Goal: Obtain resource: Download file/media

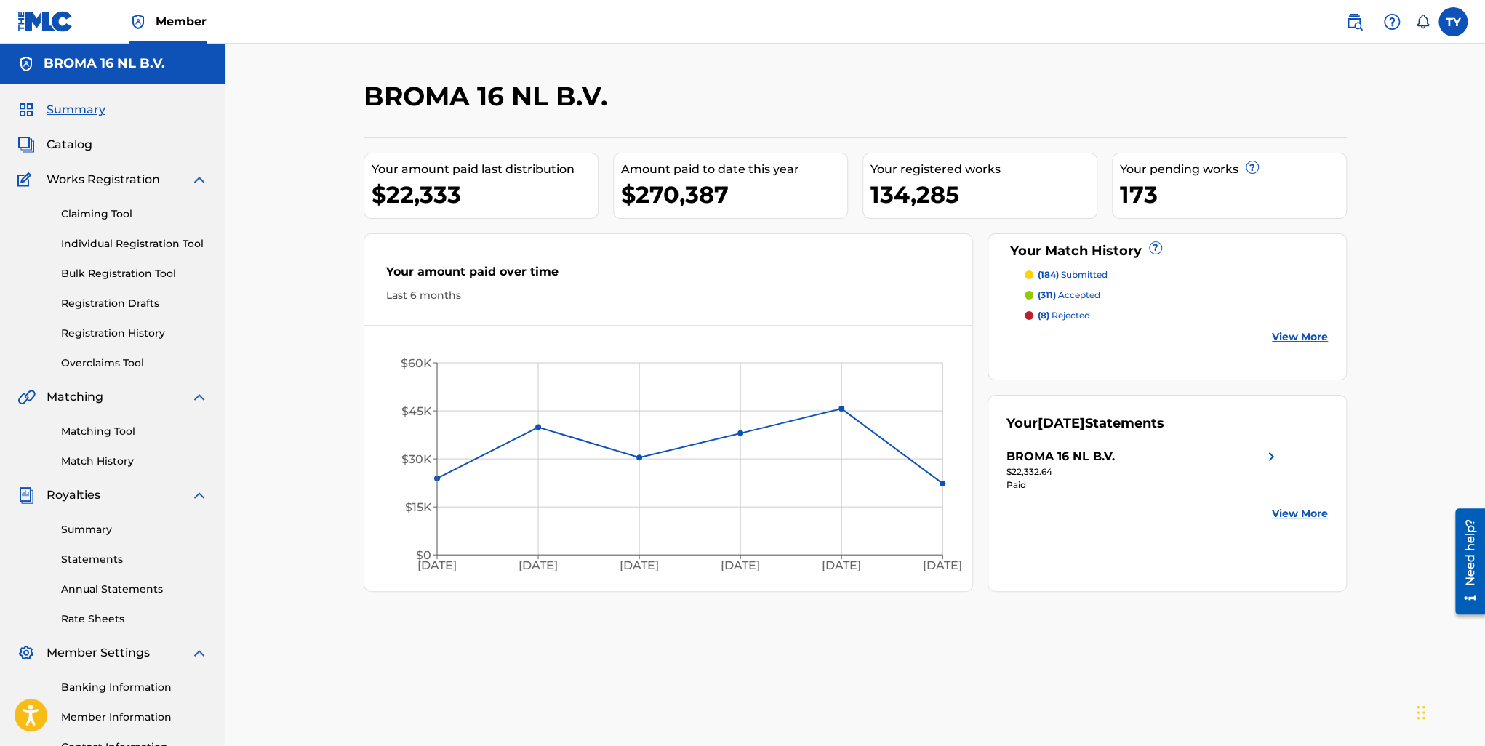
click at [118, 427] on link "Matching Tool" at bounding box center [134, 431] width 147 height 15
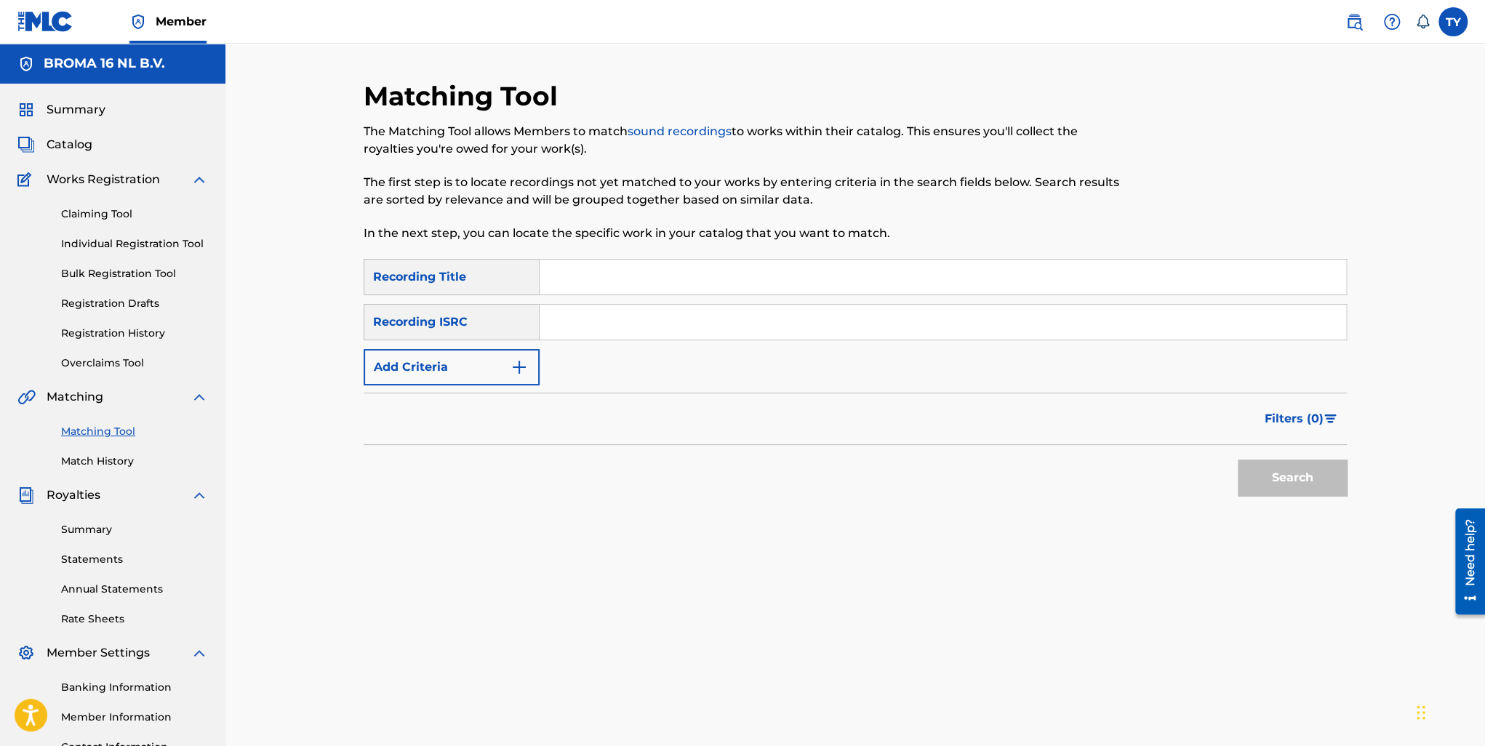
click at [95, 467] on link "Match History" at bounding box center [134, 461] width 147 height 15
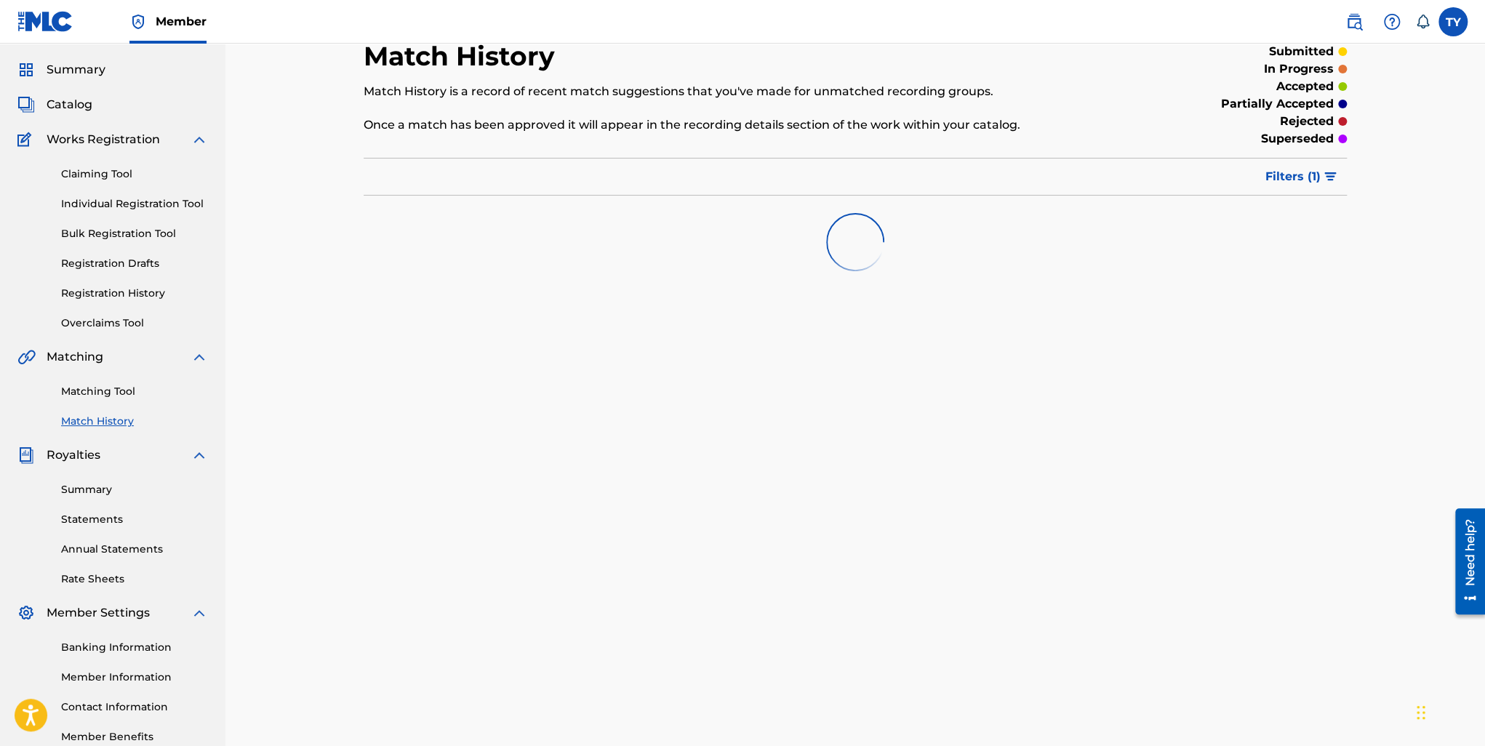
scroll to position [126, 0]
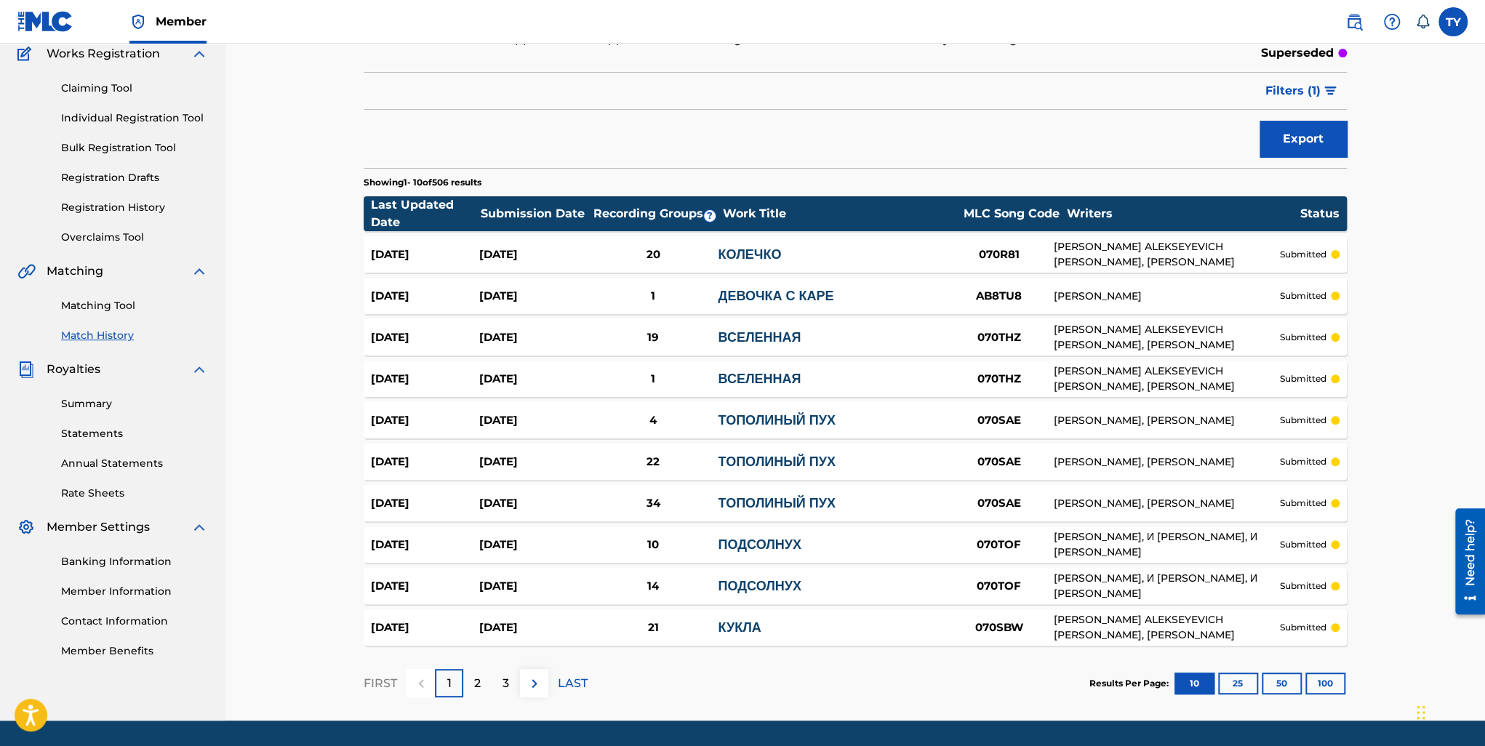
click at [1334, 687] on button "100" at bounding box center [1325, 684] width 40 height 22
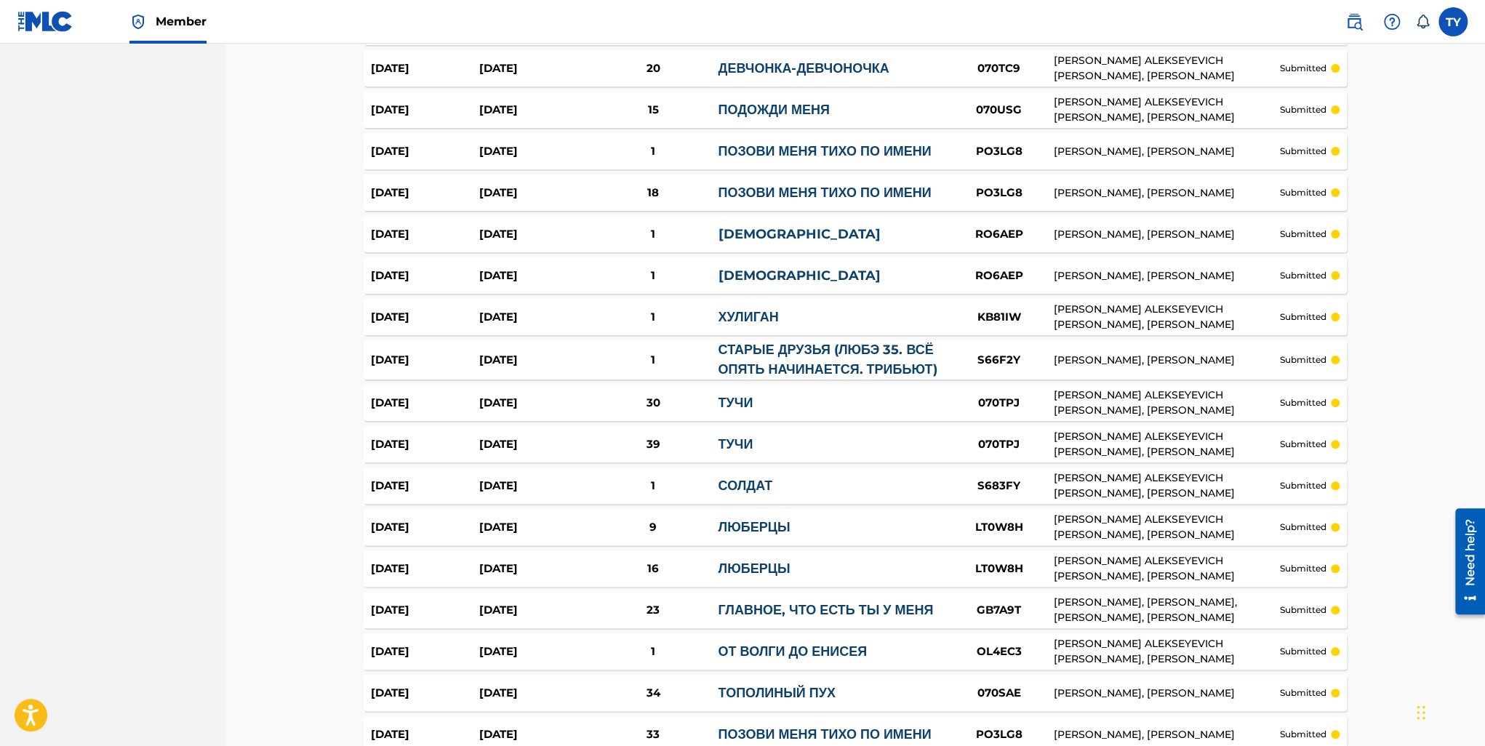
scroll to position [3962, 0]
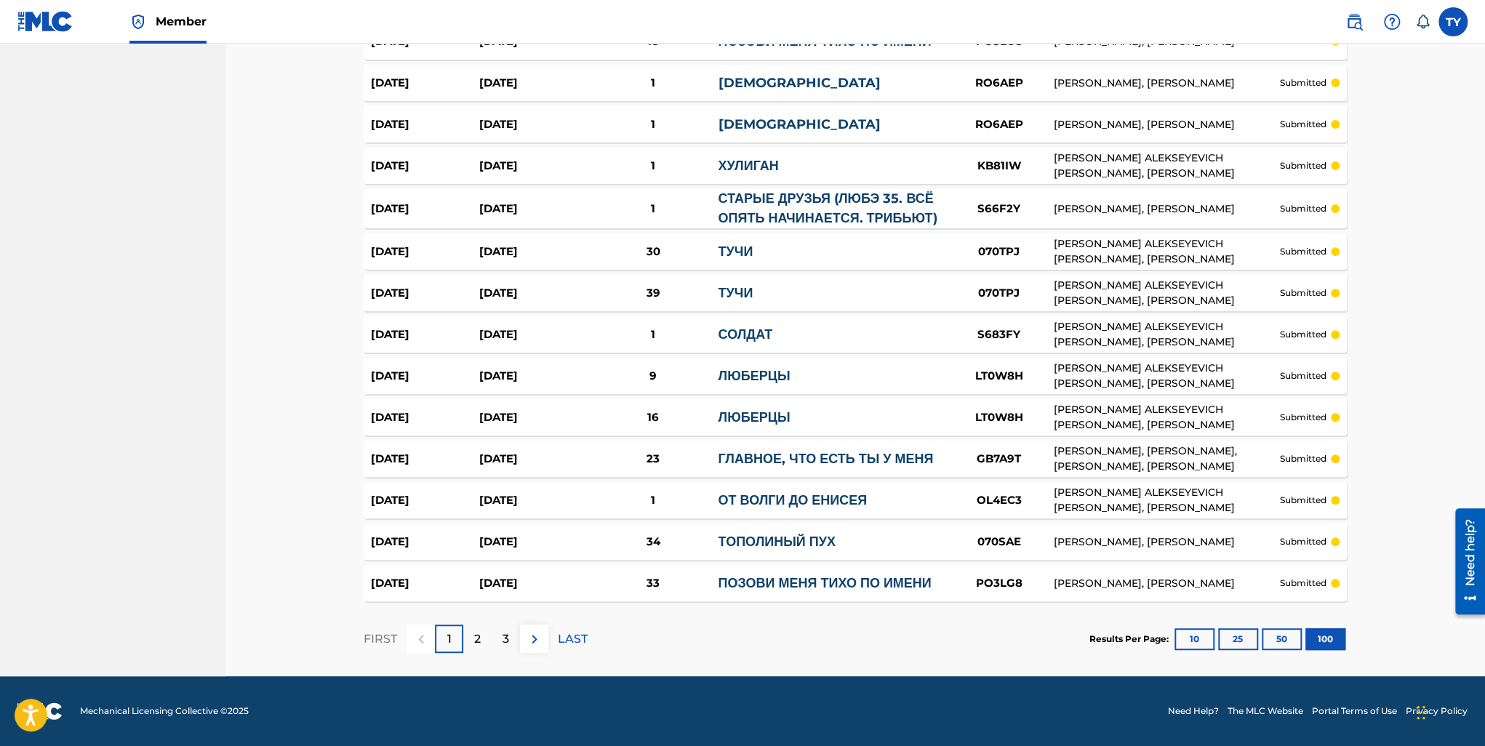
click at [492, 645] on div "3" at bounding box center [506, 639] width 28 height 28
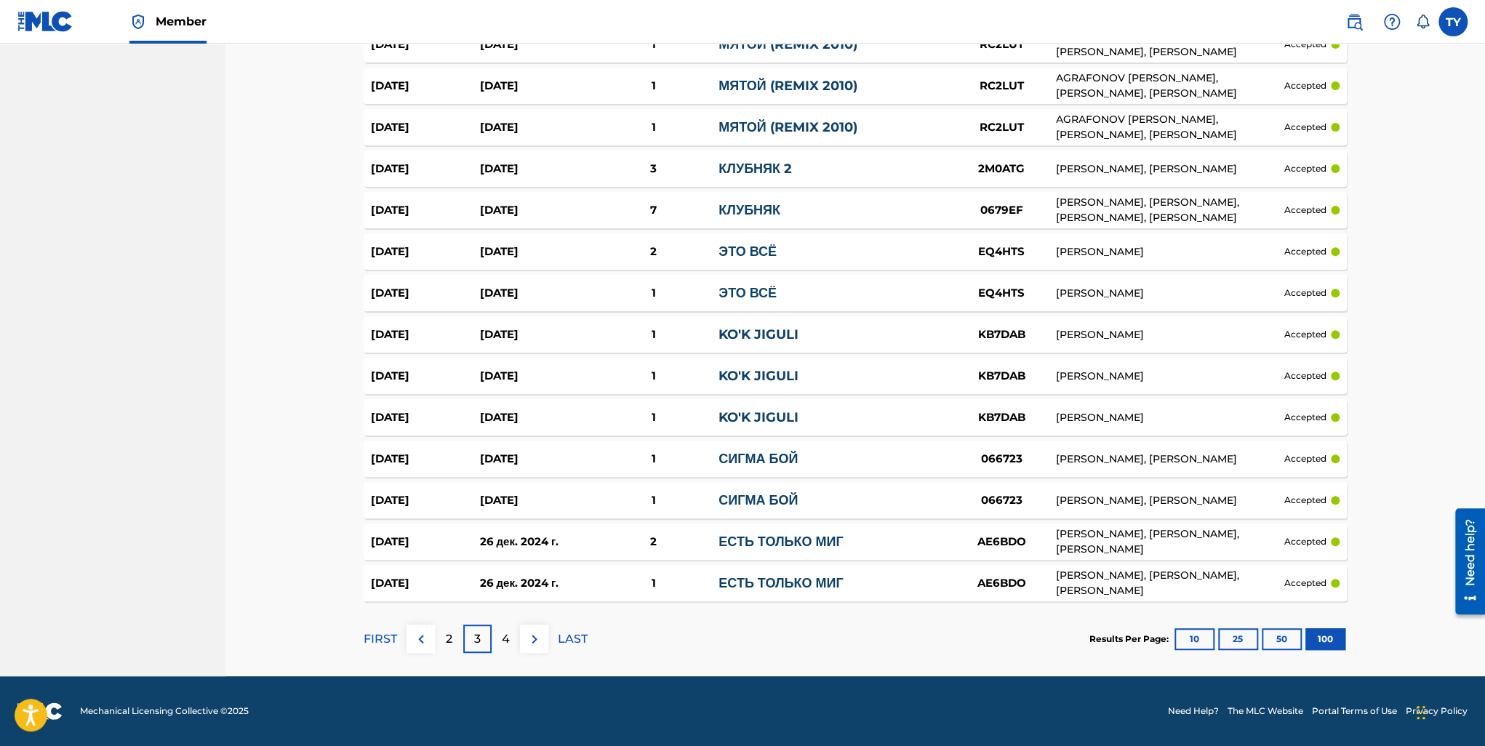
click at [515, 636] on div "4" at bounding box center [506, 639] width 28 height 28
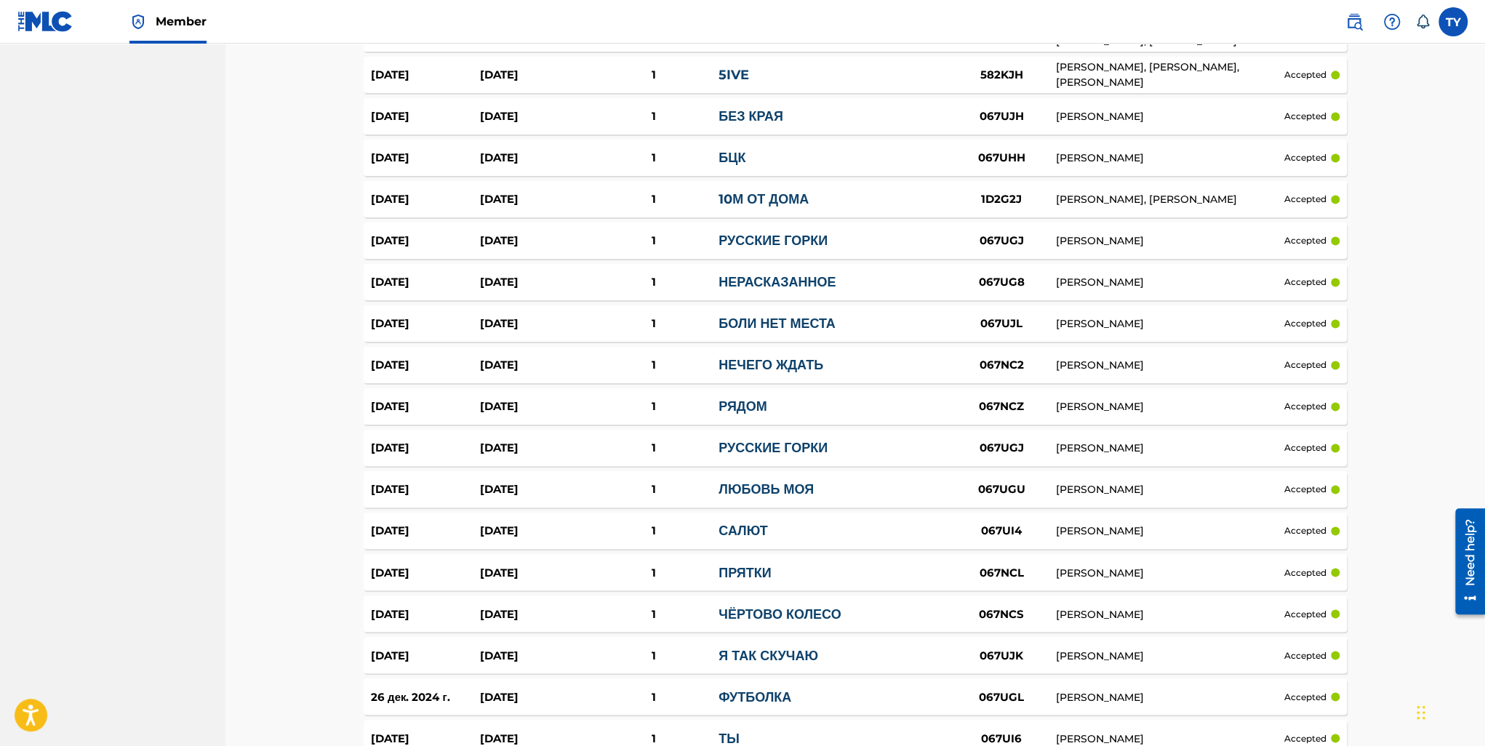
scroll to position [1449, 0]
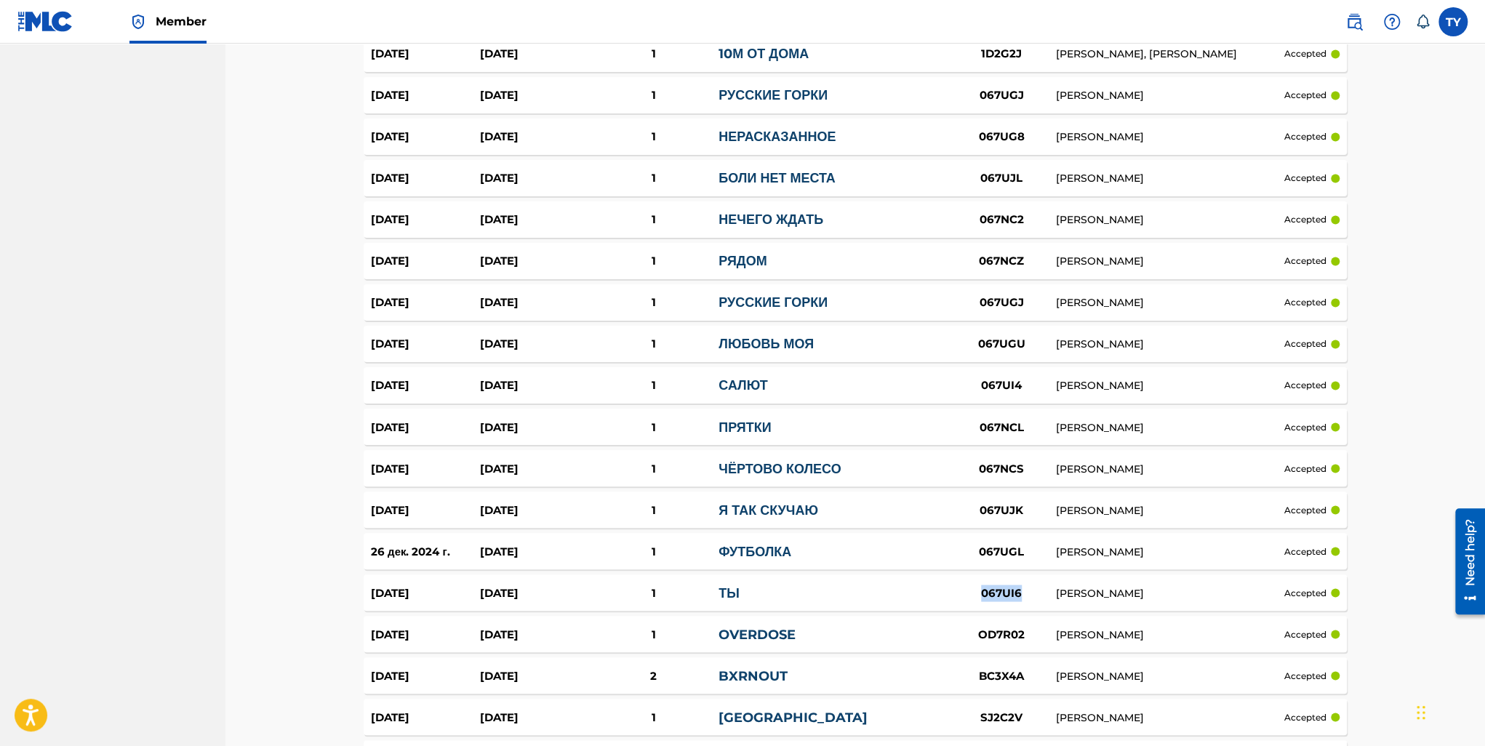
drag, startPoint x: 1011, startPoint y: 597, endPoint x: 982, endPoint y: 600, distance: 28.5
click at [982, 600] on div "067UI6" at bounding box center [1001, 593] width 109 height 17
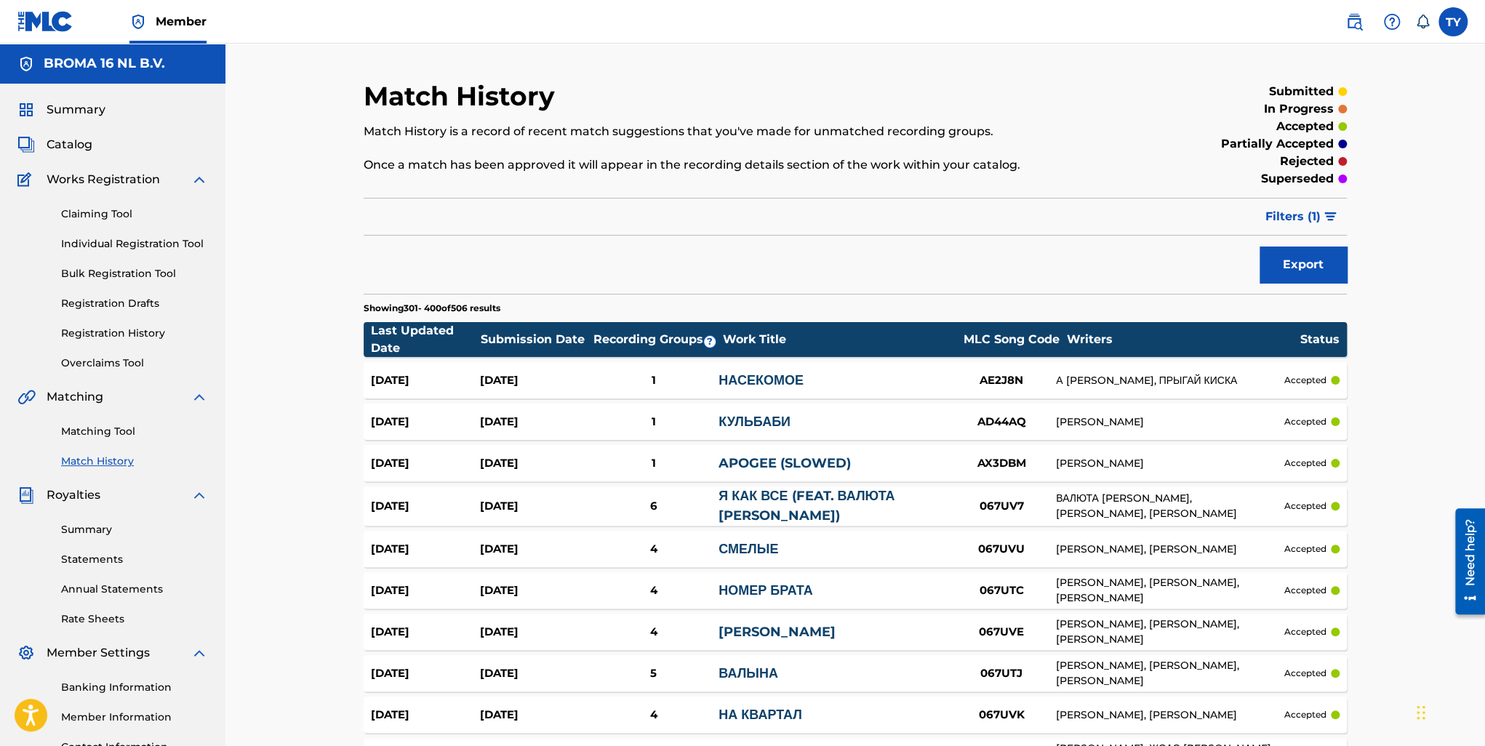
scroll to position [1449, 0]
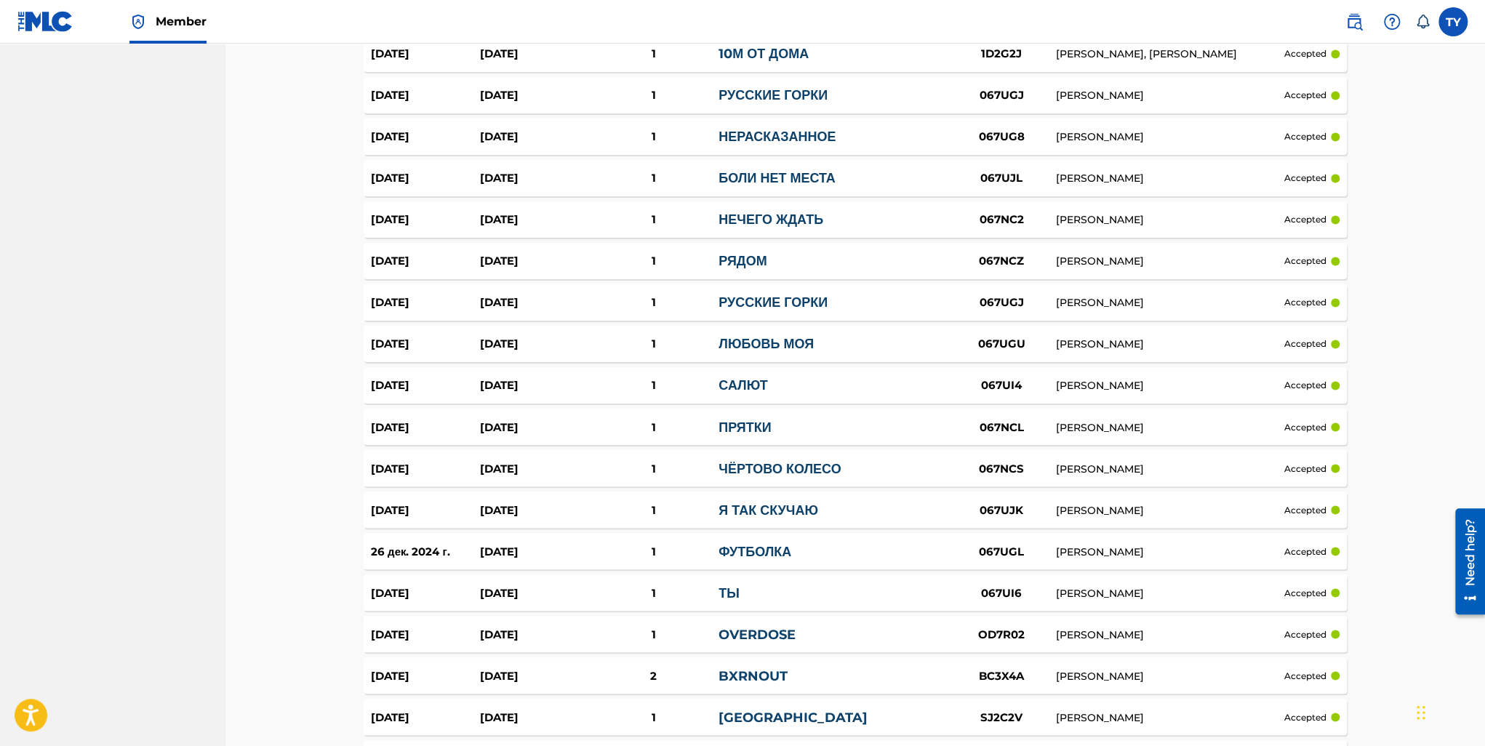
click at [727, 591] on link "ТЫ" at bounding box center [728, 593] width 21 height 16
drag, startPoint x: 995, startPoint y: 591, endPoint x: 1033, endPoint y: 590, distance: 37.1
drag, startPoint x: 1033, startPoint y: 590, endPoint x: 979, endPoint y: 593, distance: 53.1
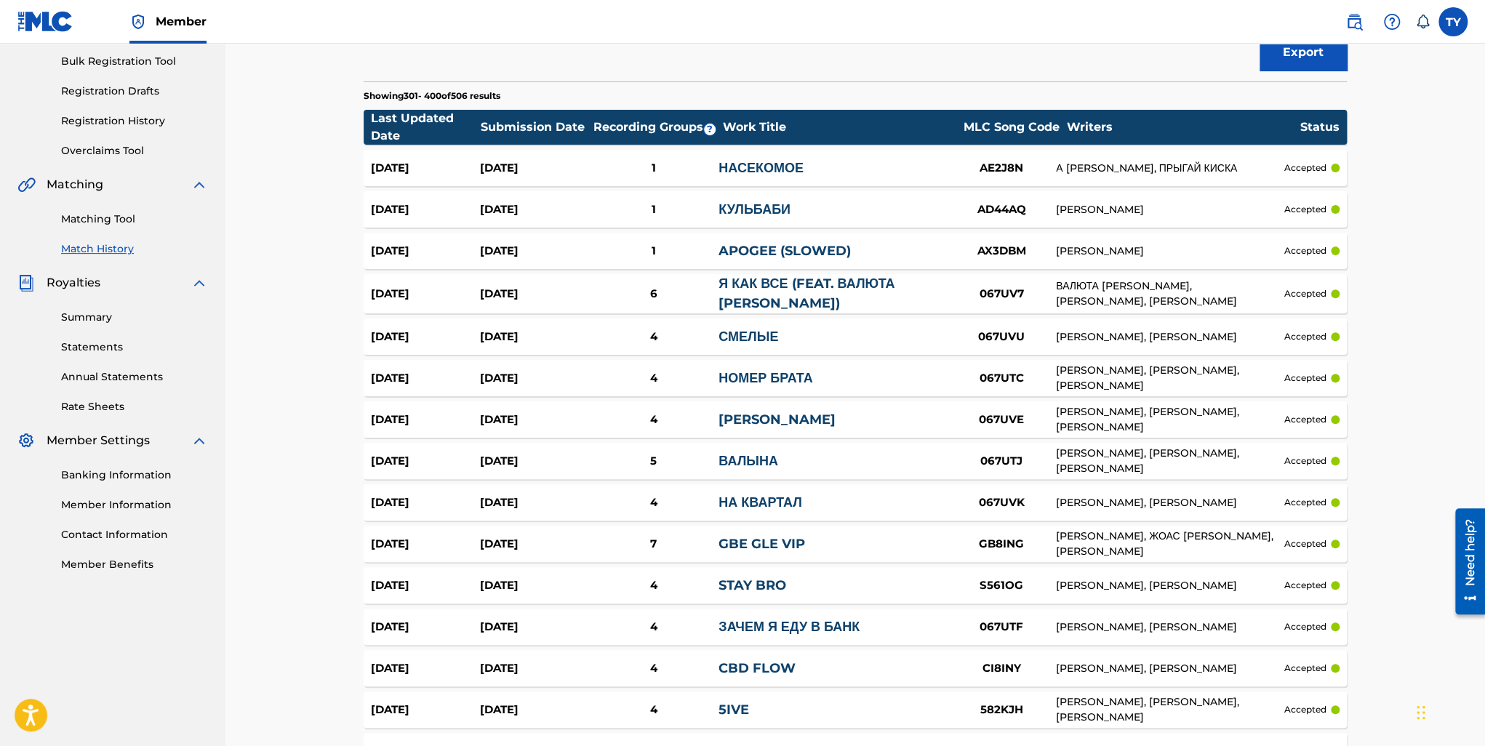
scroll to position [0, 0]
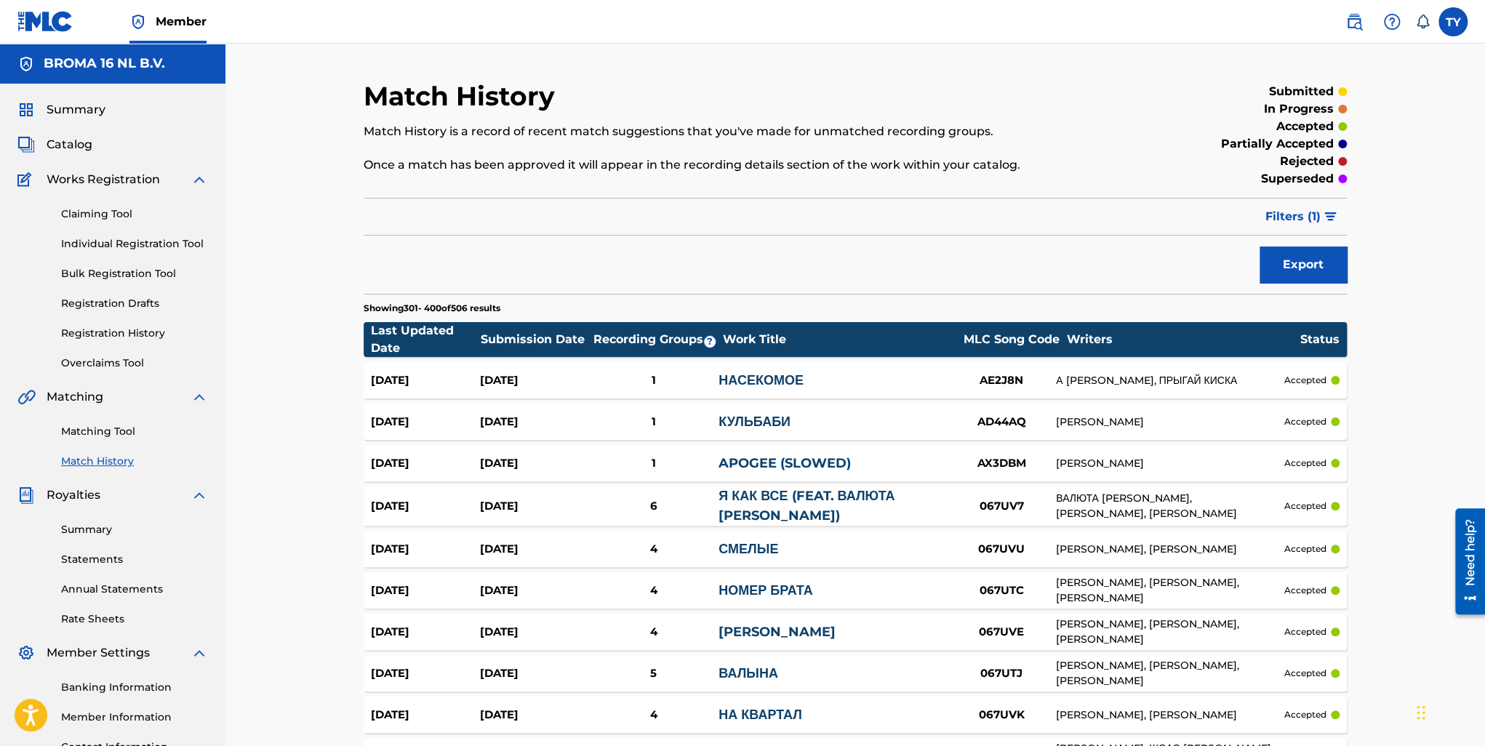
click at [1321, 270] on button "Export" at bounding box center [1302, 265] width 87 height 36
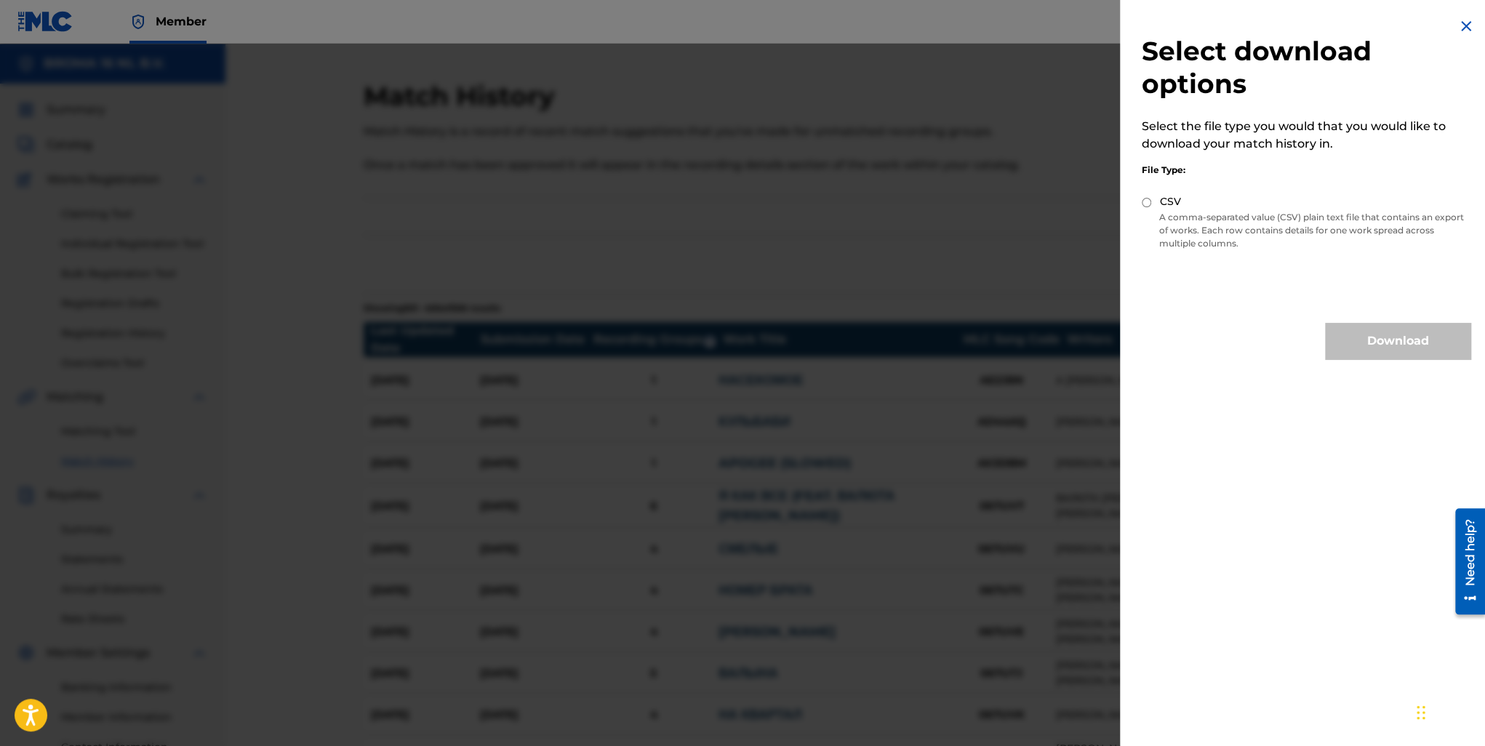
click at [1145, 200] on input "CSV" at bounding box center [1146, 202] width 9 height 9
radio input "true"
click at [1398, 338] on button "Download" at bounding box center [1397, 341] width 145 height 36
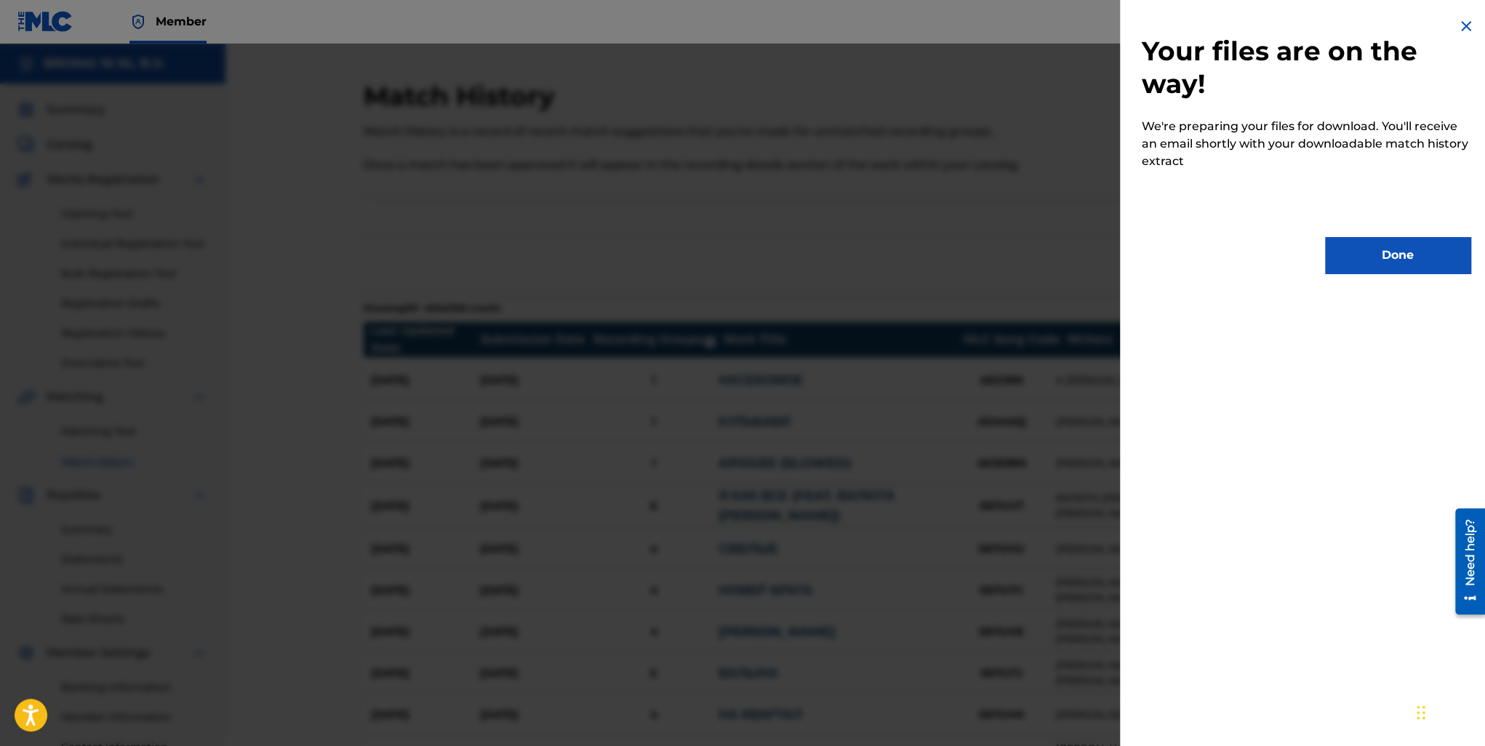
click at [1376, 270] on button "Done" at bounding box center [1397, 255] width 145 height 36
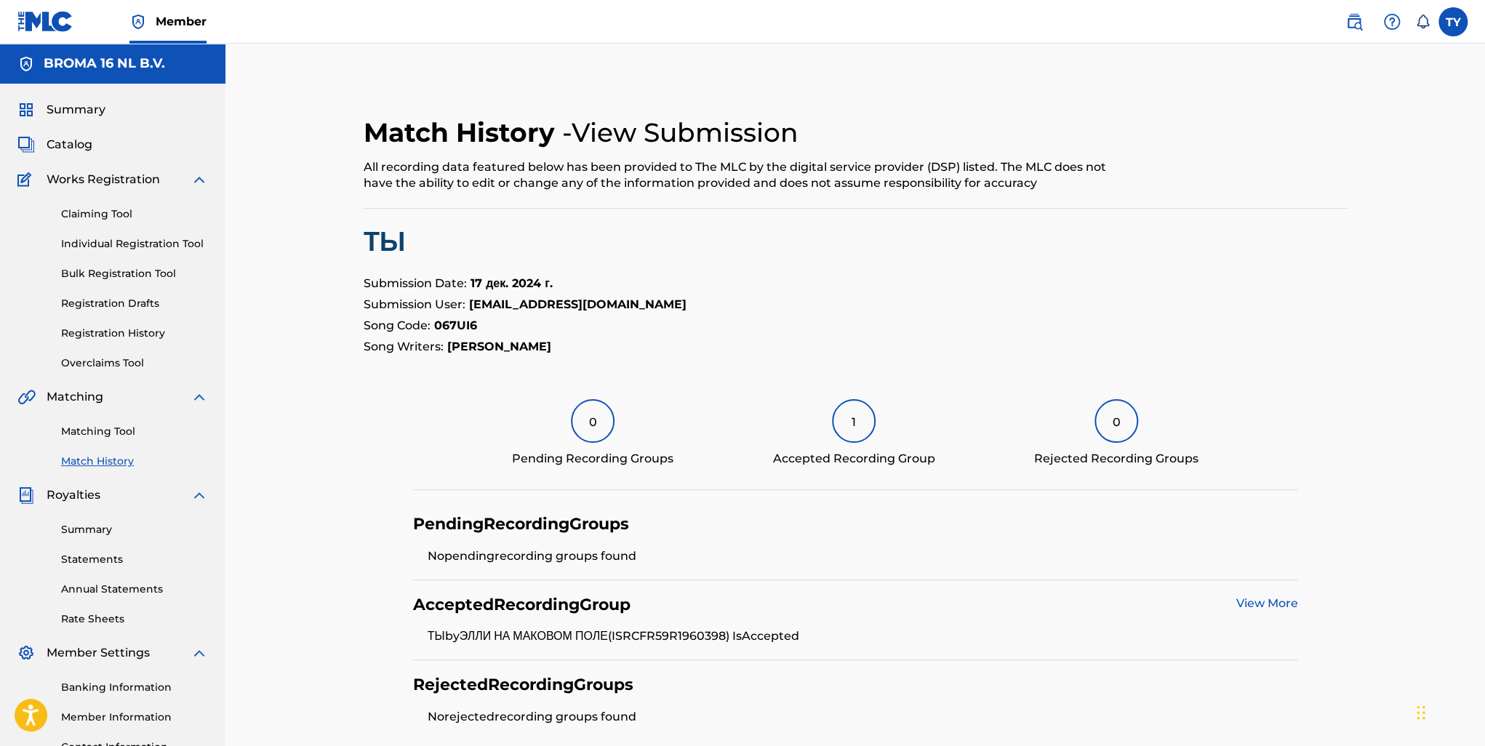
click at [460, 325] on strong "067UI6" at bounding box center [455, 325] width 43 height 14
copy strong "067UI6"
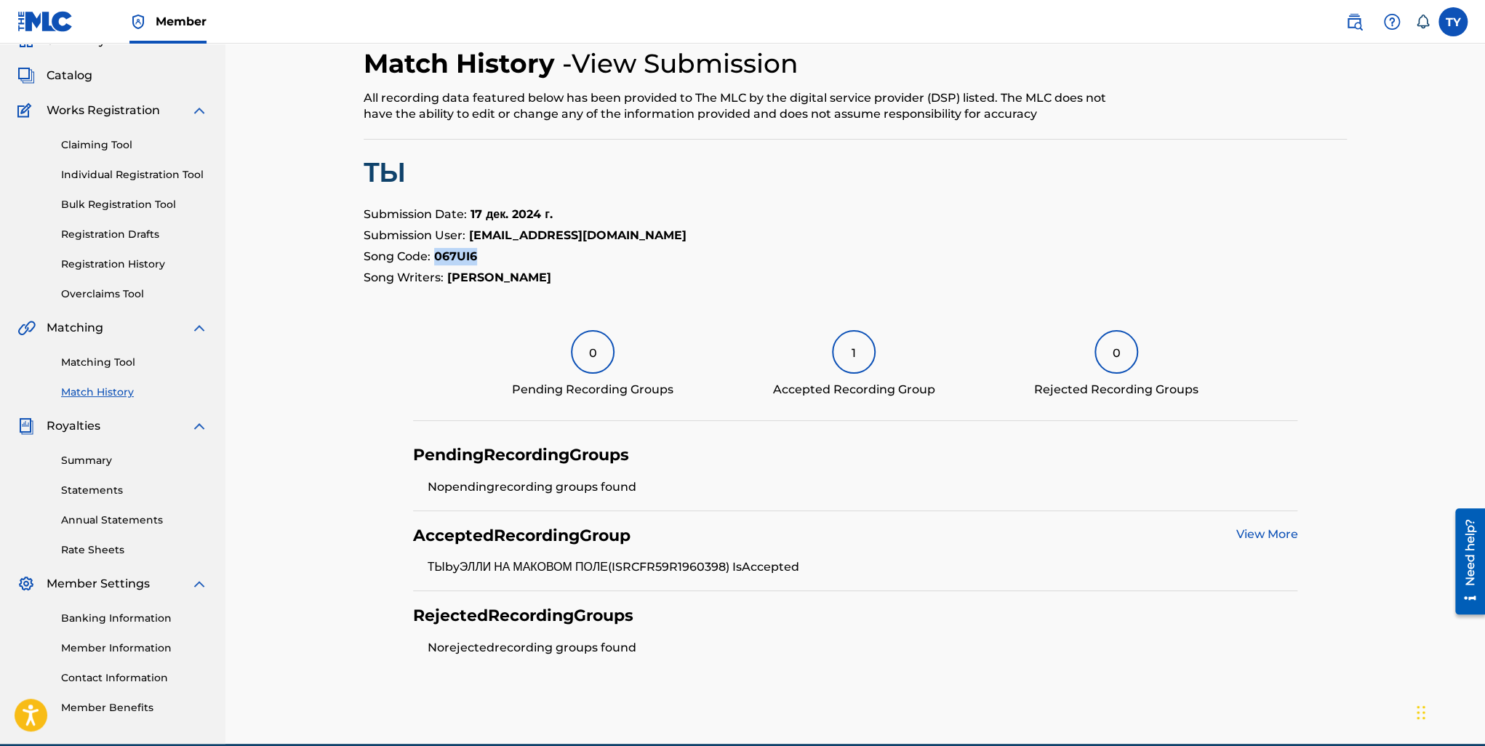
scroll to position [136, 0]
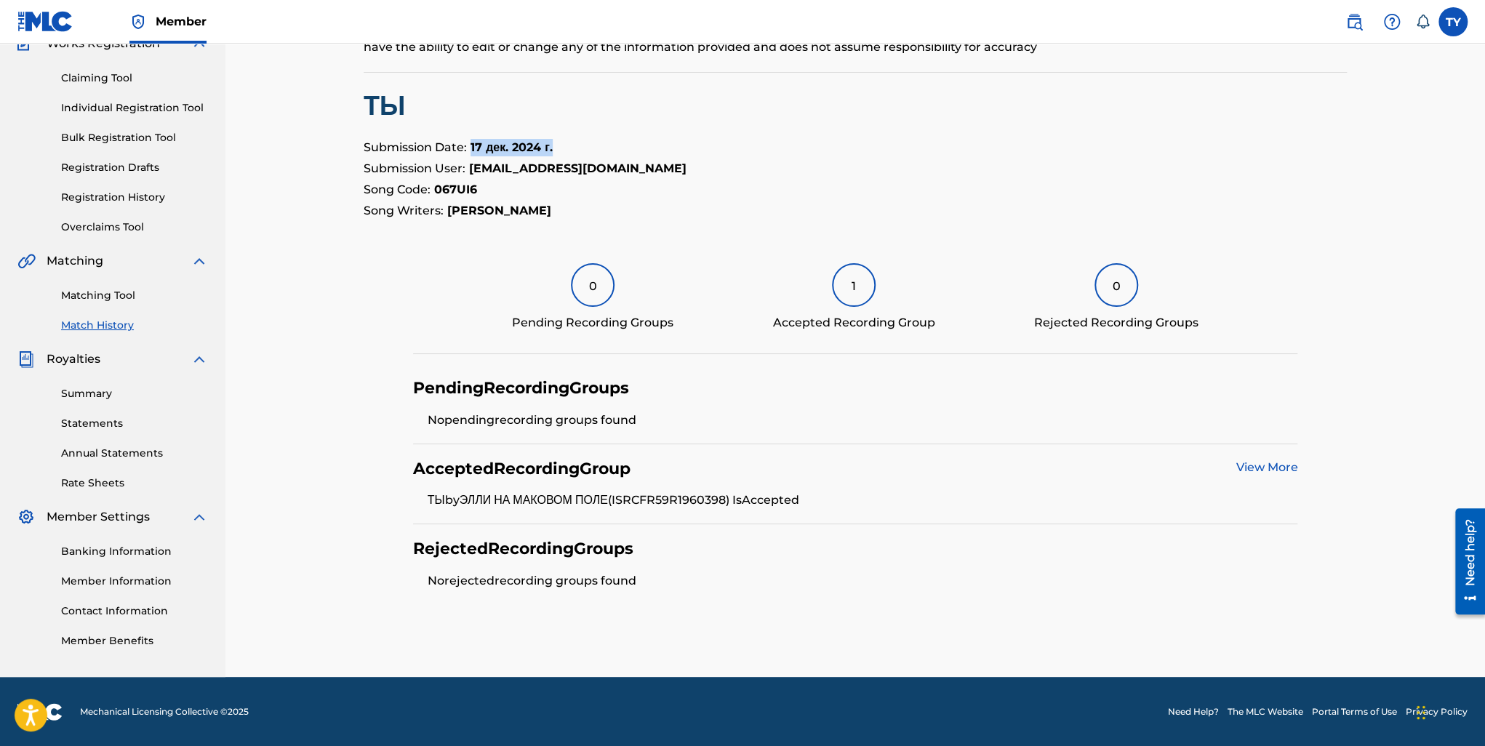
drag, startPoint x: 558, startPoint y: 146, endPoint x: 467, endPoint y: 148, distance: 91.6
click at [467, 148] on p "Submission Date: 17 дек. 2024 г." at bounding box center [855, 147] width 983 height 17
copy strong "[DATE]"
click at [463, 191] on strong "067UI6" at bounding box center [455, 190] width 43 height 14
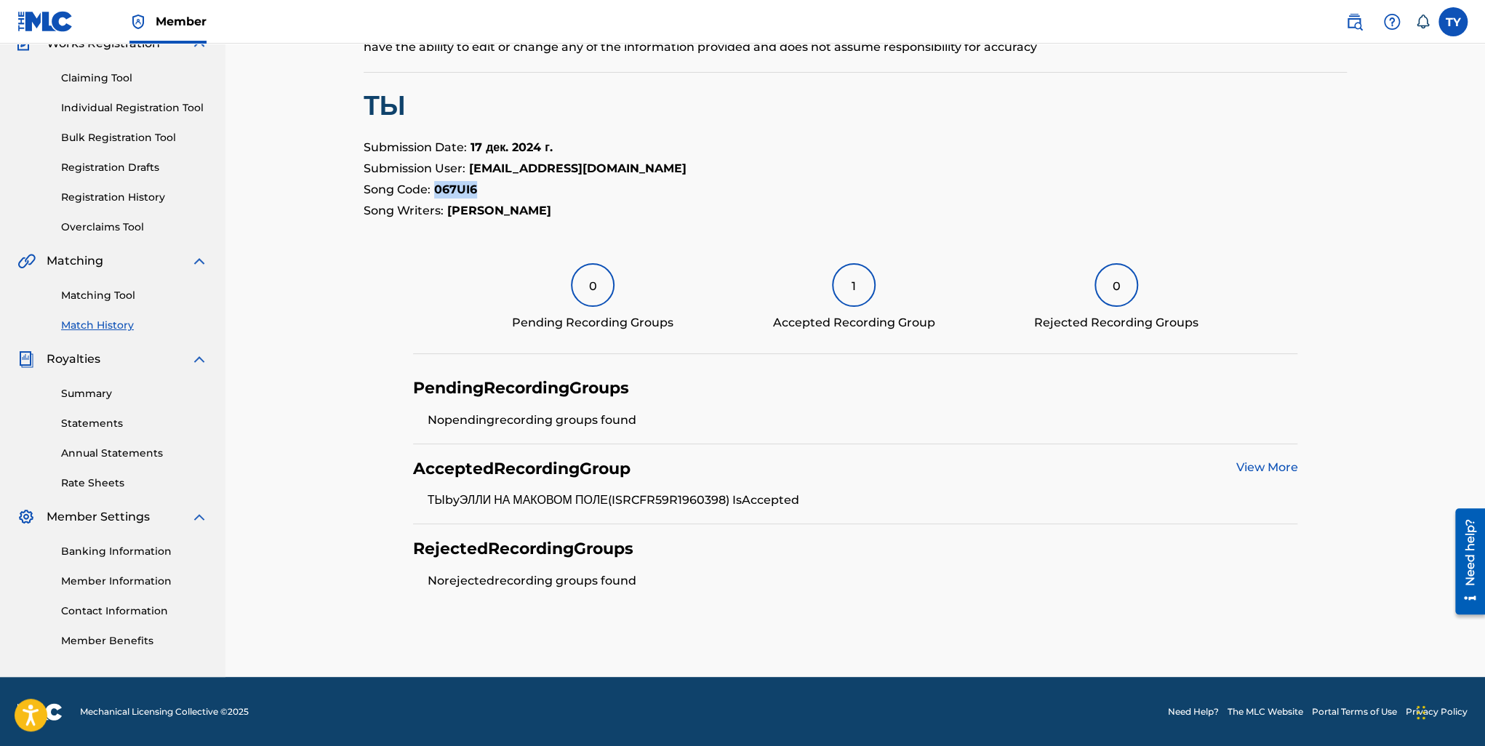
copy strong "067UI6"
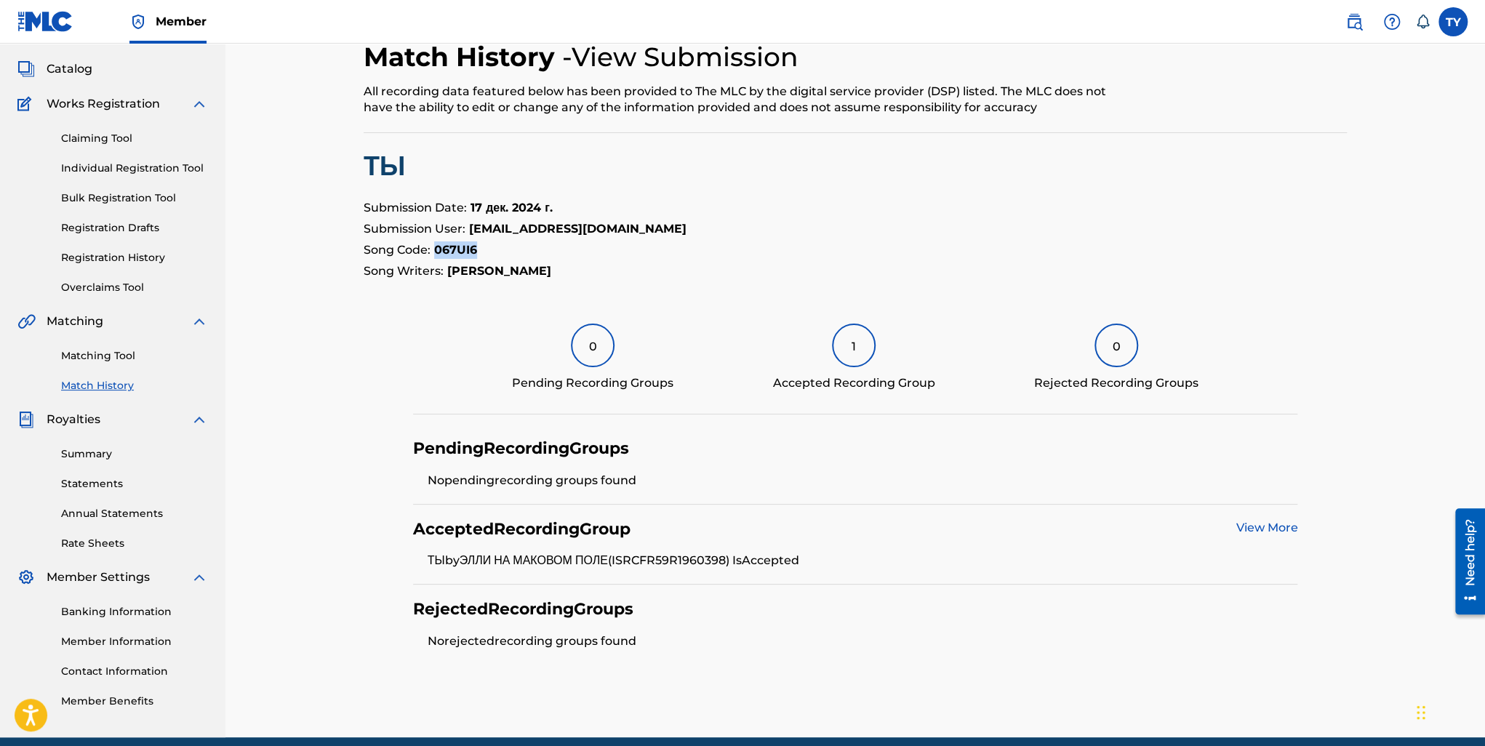
scroll to position [0, 0]
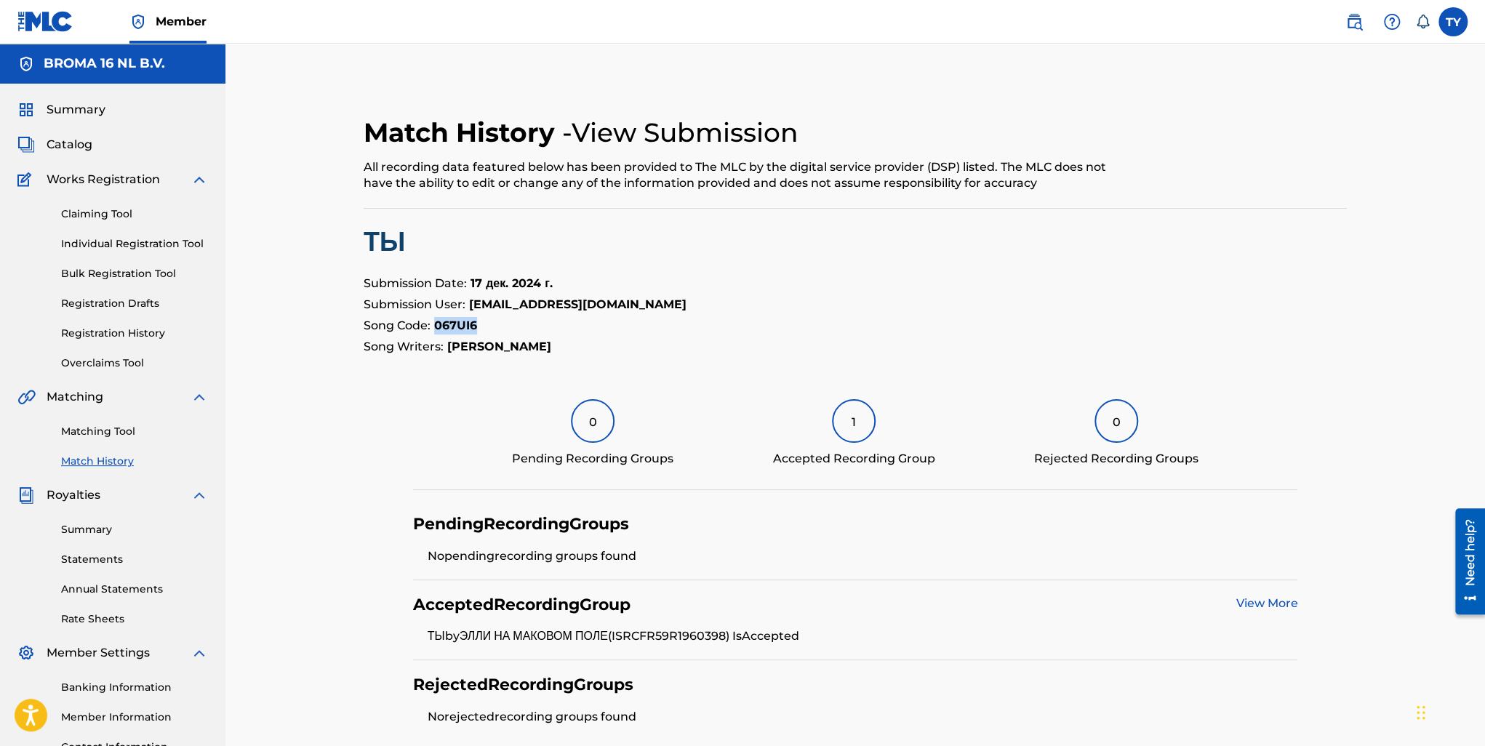
click at [64, 145] on span "Catalog" at bounding box center [70, 144] width 46 height 17
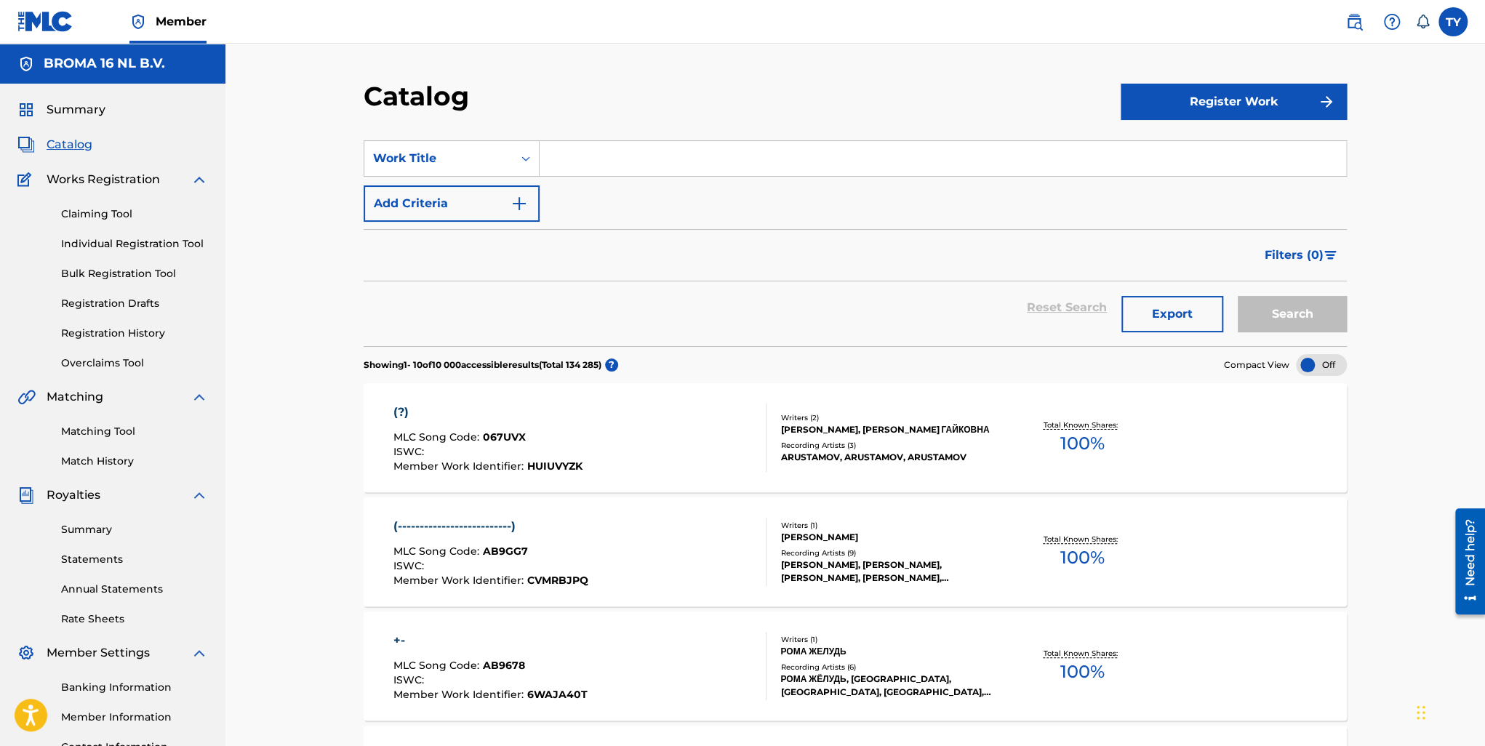
click at [494, 157] on div "Work Title" at bounding box center [438, 158] width 131 height 17
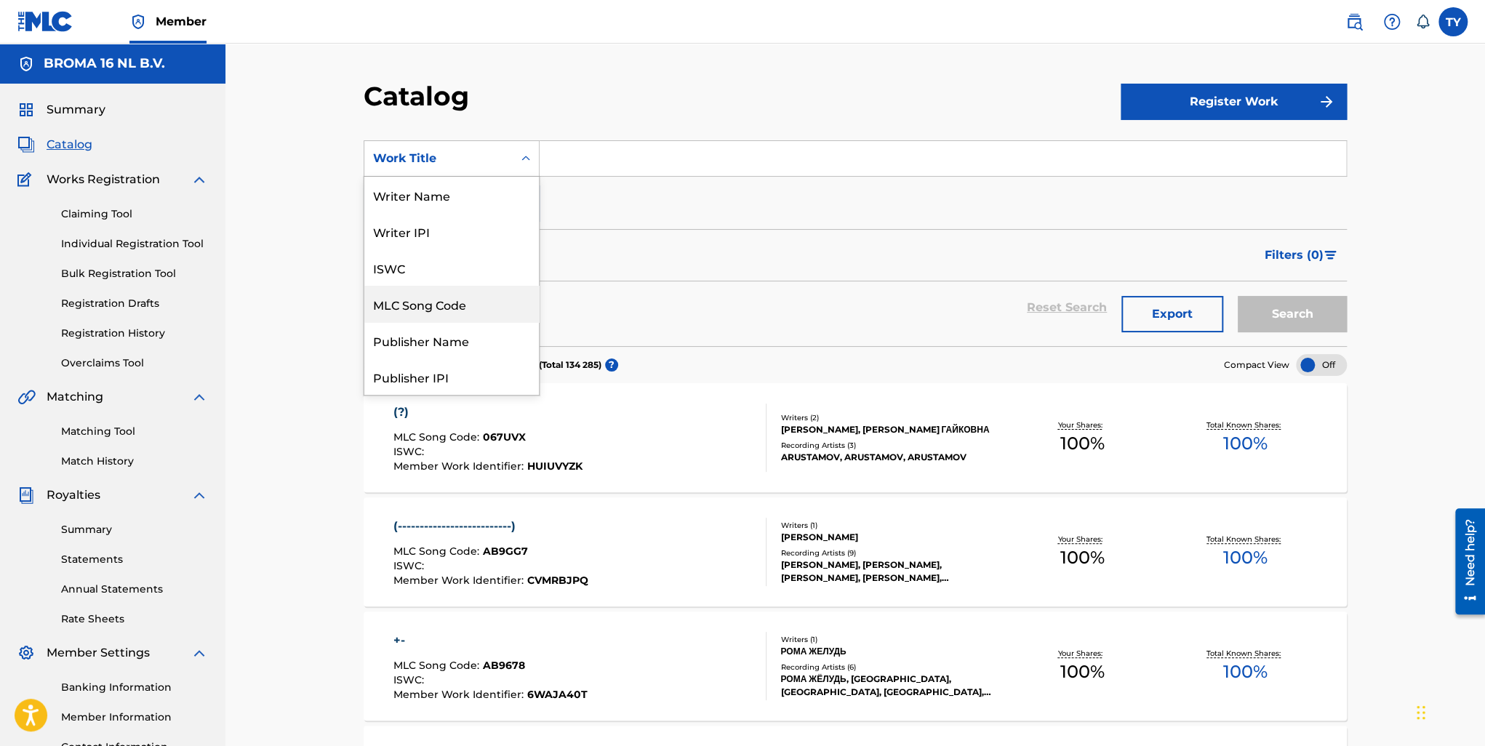
click at [441, 297] on div "MLC Song Code" at bounding box center [451, 304] width 175 height 36
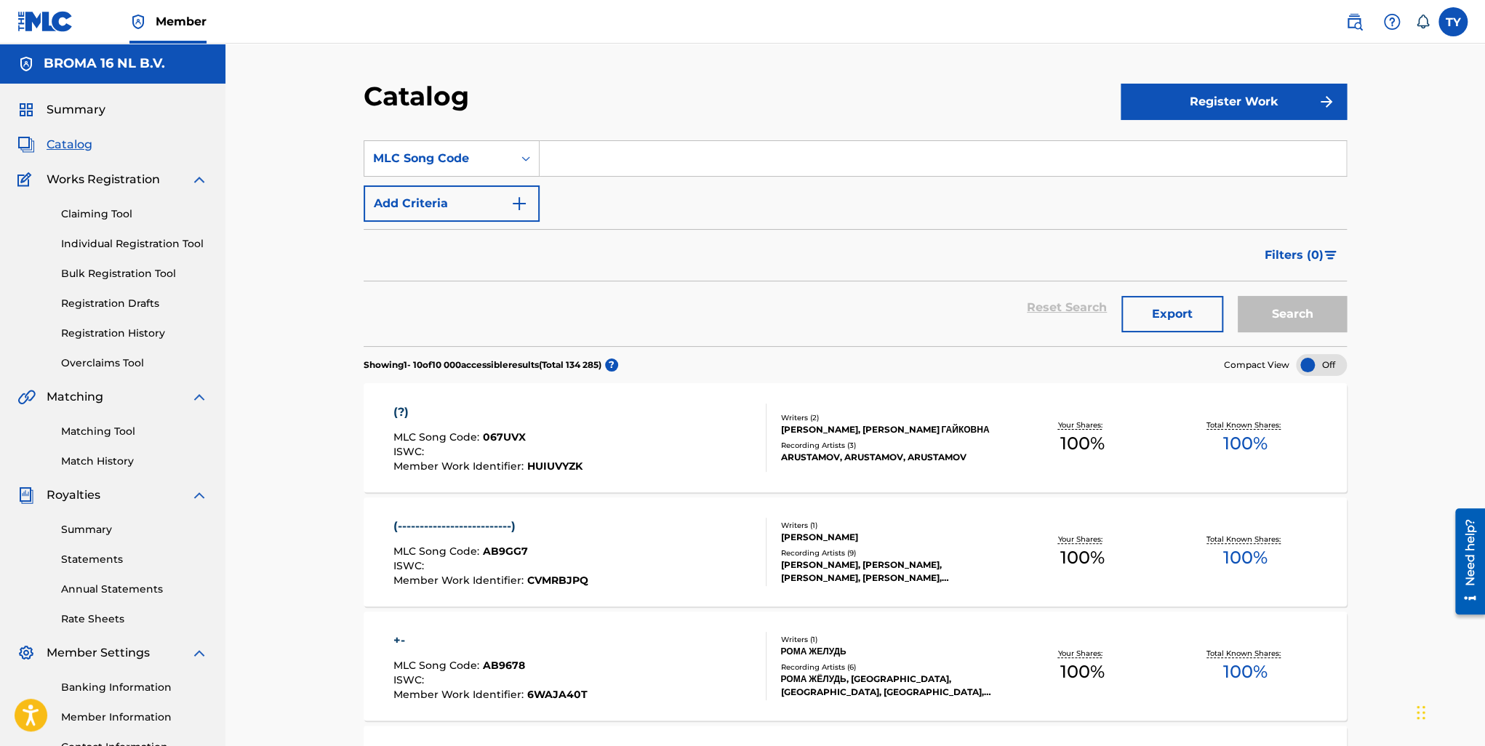
click at [559, 152] on input "Search Form" at bounding box center [943, 158] width 806 height 35
paste input "067UI6"
type input "067UI6"
click at [1293, 308] on button "Search" at bounding box center [1292, 314] width 109 height 36
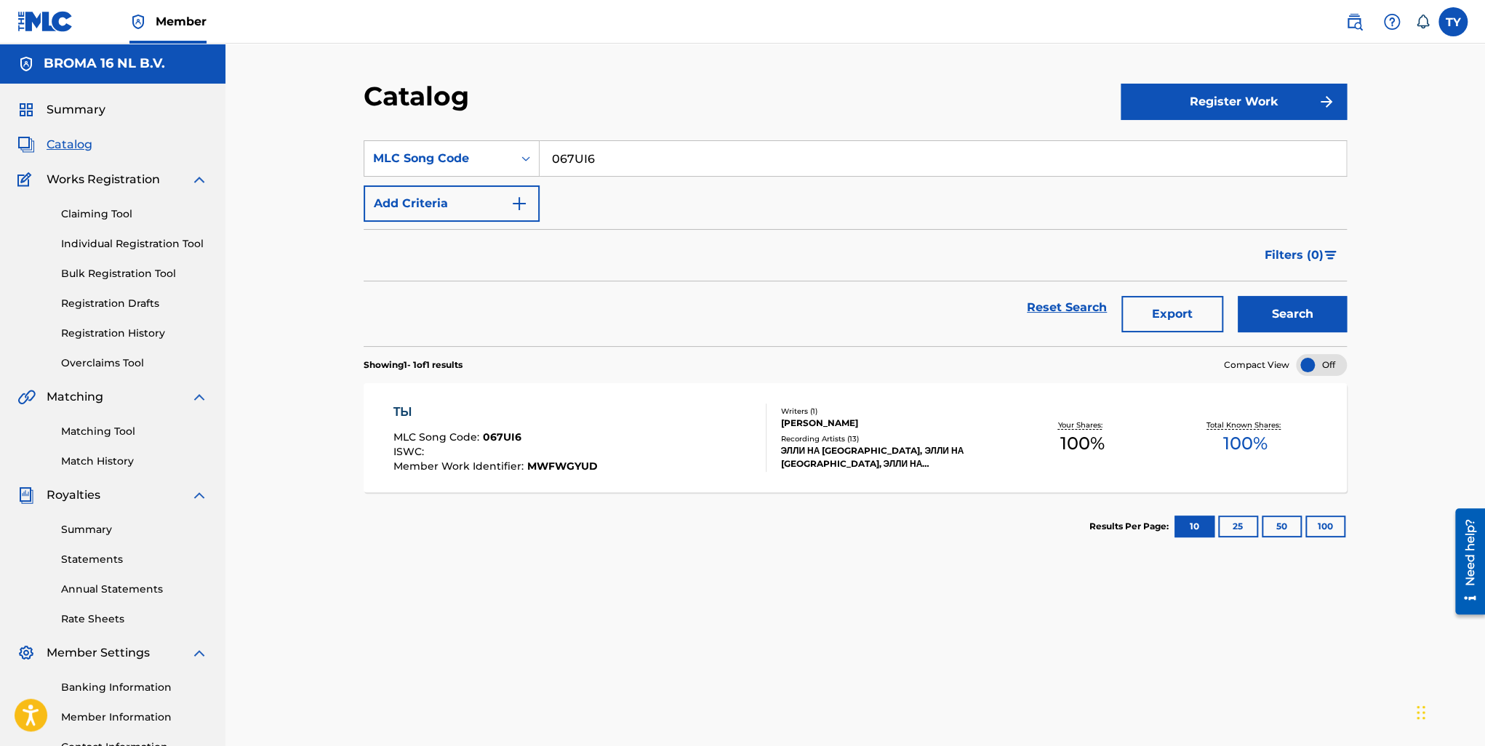
click at [480, 444] on div "MLC Song Code : 067UI6" at bounding box center [495, 439] width 204 height 15
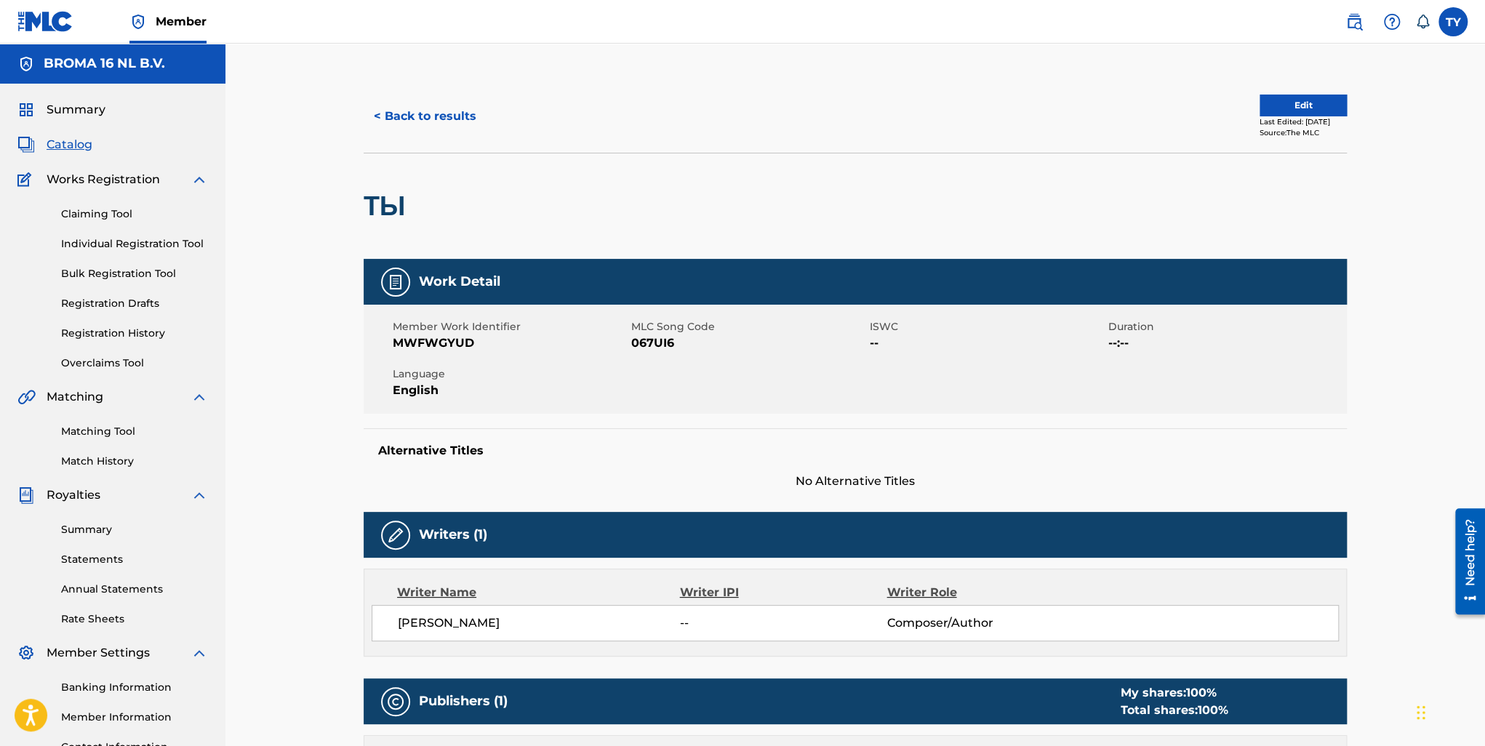
drag, startPoint x: 1347, startPoint y: 121, endPoint x: 1278, endPoint y: 127, distance: 68.6
click at [1318, 124] on div "Last Edited: December 01, 2024" at bounding box center [1302, 121] width 87 height 11
click at [458, 341] on span "MWFWGYUD" at bounding box center [510, 342] width 235 height 17
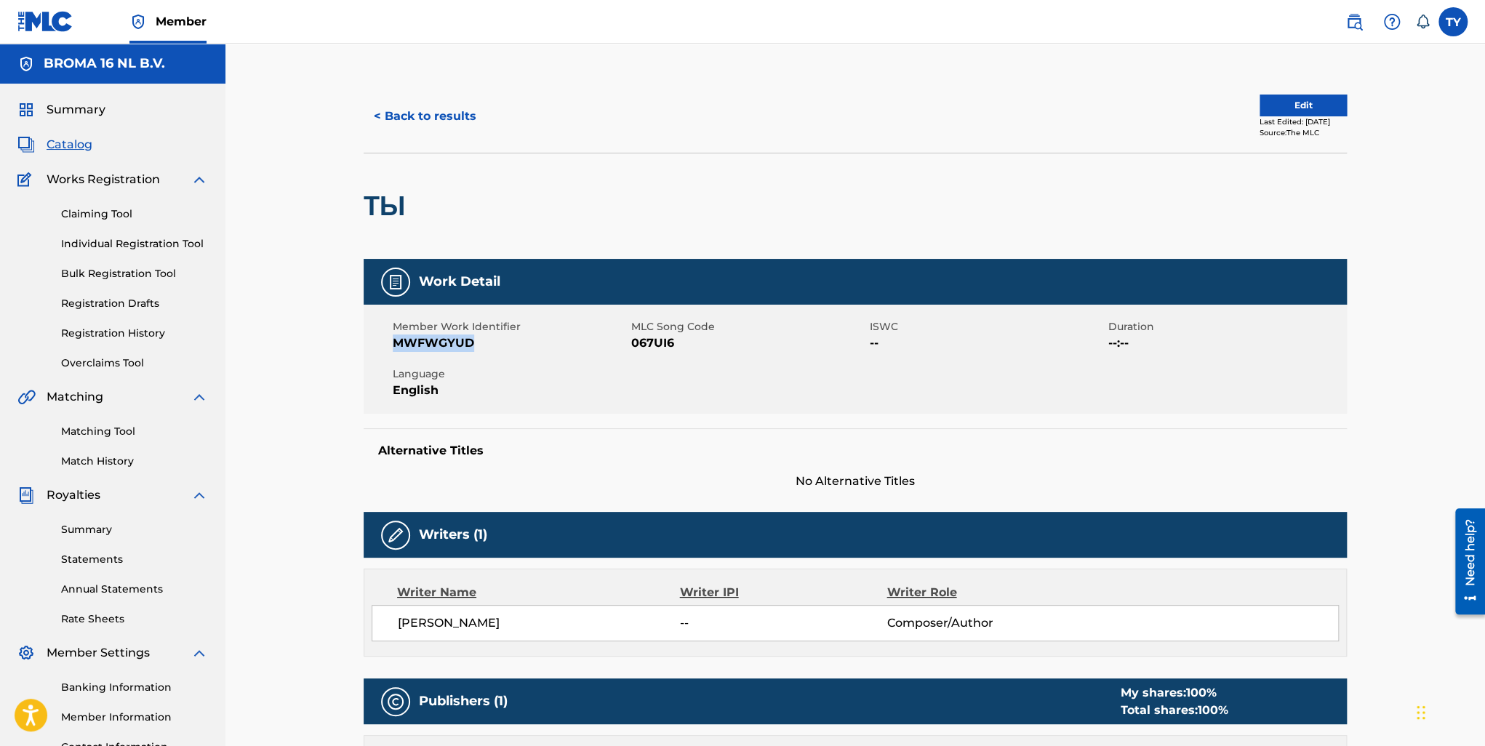
copy span "MWFWGYUD"
